Goal: Task Accomplishment & Management: Manage account settings

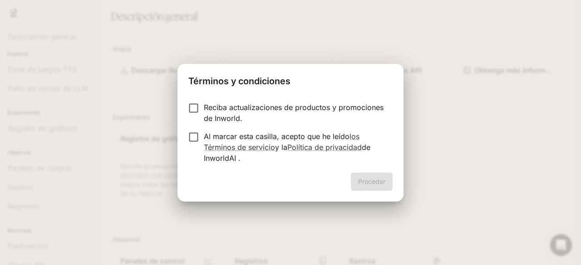
click at [290, 97] on div "Reciba actualizaciones de productos y promociones de Inworld. Al marcar esta ca…" at bounding box center [290, 134] width 226 height 78
click at [182, 110] on div "Reciba actualizaciones de productos y promociones de Inworld. Al marcar esta ca…" at bounding box center [290, 134] width 226 height 78
click at [378, 182] on font "Proceder" at bounding box center [371, 182] width 27 height 8
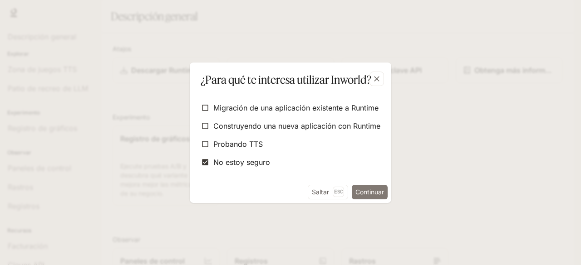
click at [372, 190] on font "Continuar" at bounding box center [369, 192] width 29 height 8
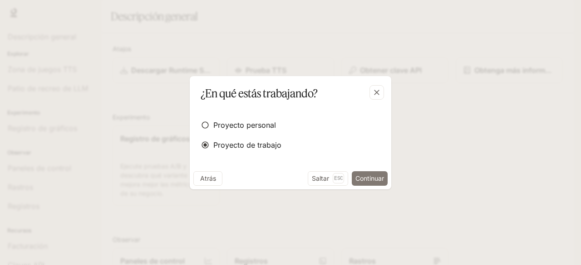
click at [376, 179] on font "Continuar" at bounding box center [369, 179] width 29 height 8
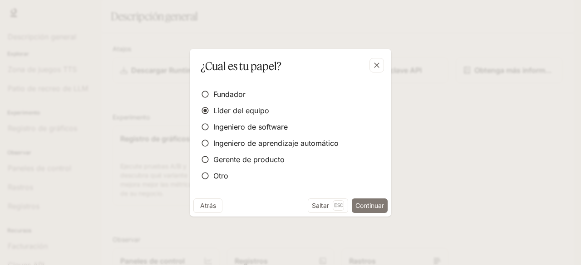
click at [368, 204] on font "Continuar" at bounding box center [369, 206] width 29 height 8
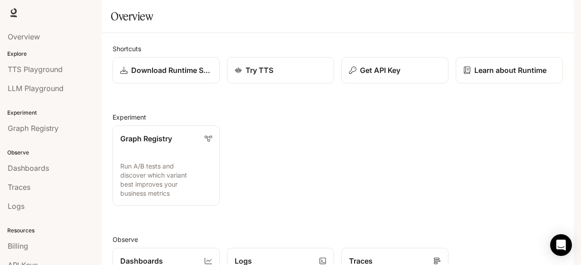
click at [530, 12] on span "Documentation" at bounding box center [518, 12] width 45 height 11
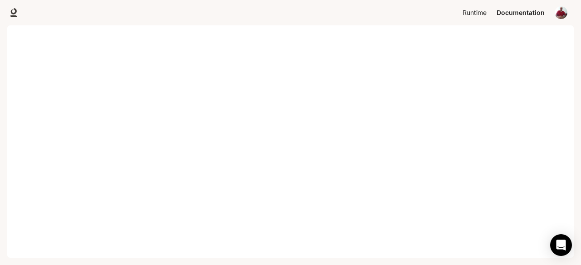
click at [478, 15] on span "Runtime" at bounding box center [474, 12] width 24 height 11
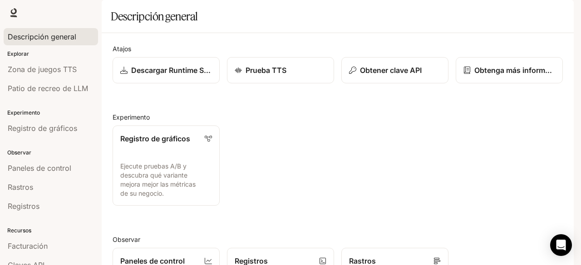
click at [46, 35] on font "Descripción general" at bounding box center [42, 36] width 69 height 9
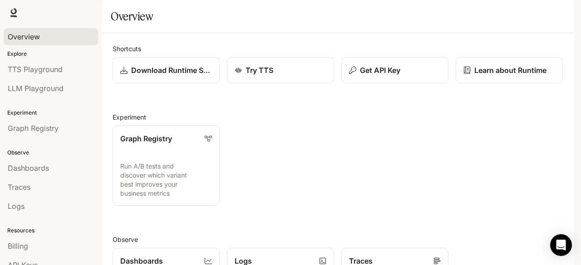
click at [560, 14] on img "button" at bounding box center [560, 12] width 13 height 13
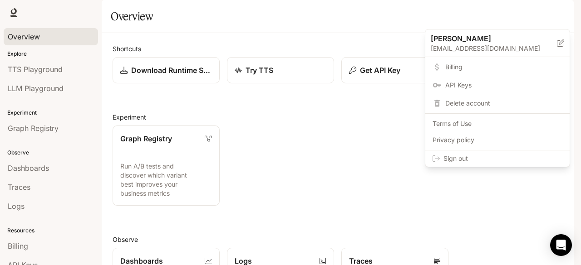
click at [564, 10] on div at bounding box center [290, 132] width 581 height 265
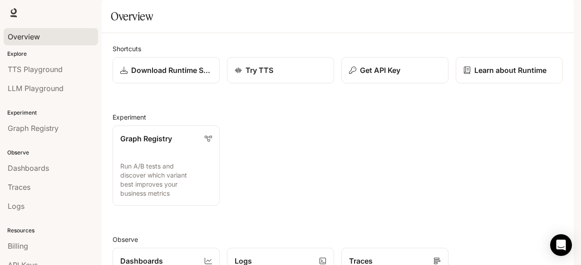
click at [563, 11] on img "button" at bounding box center [560, 12] width 13 height 13
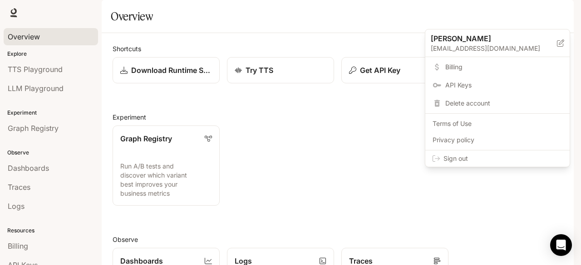
click at [465, 157] on span "Sign out" at bounding box center [502, 158] width 119 height 9
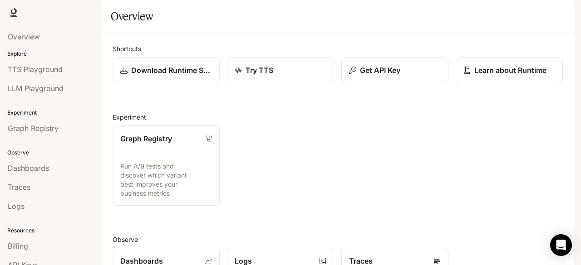
click at [560, 10] on img "button" at bounding box center [560, 12] width 13 height 13
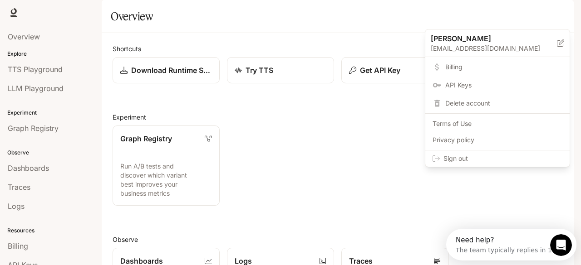
click at [462, 158] on span "Sign out" at bounding box center [502, 158] width 119 height 9
